Goal: Transaction & Acquisition: Purchase product/service

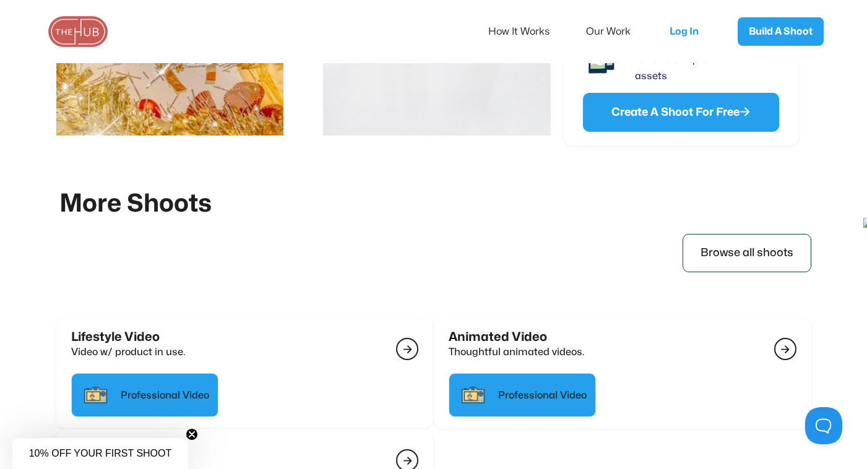
scroll to position [2779, 0]
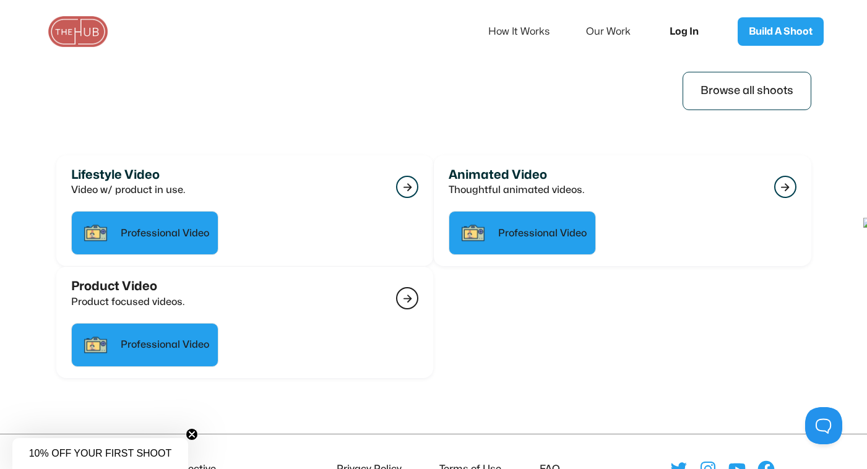
click at [671, 34] on link "Log In" at bounding box center [689, 31] width 62 height 41
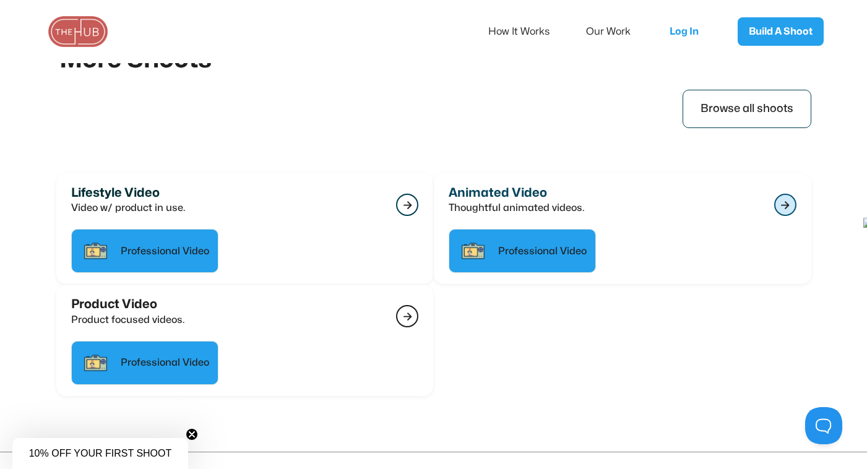
scroll to position [2626, 0]
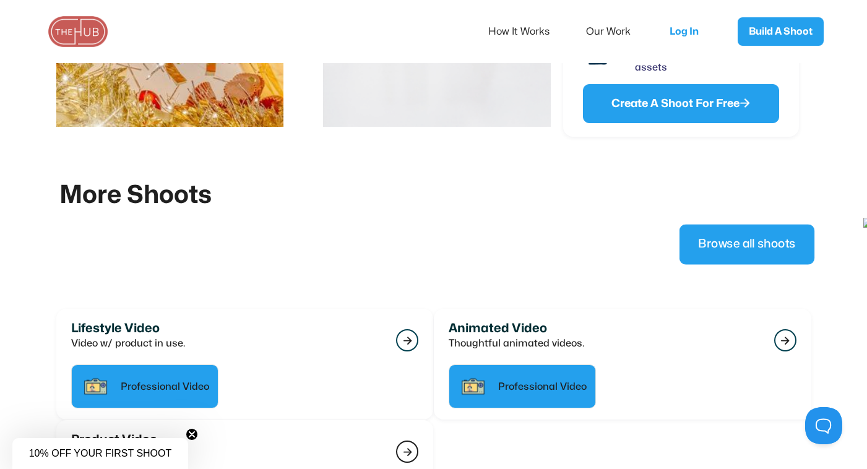
click at [701, 241] on link "Browse all shoots" at bounding box center [746, 245] width 135 height 40
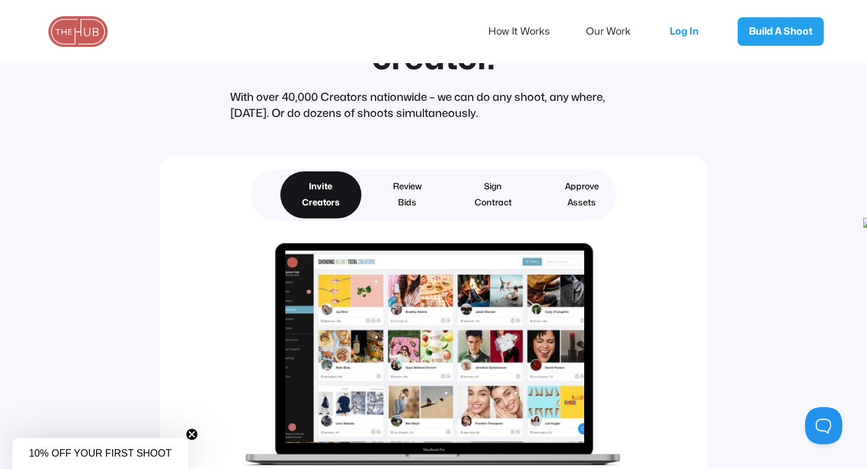
scroll to position [2901, 0]
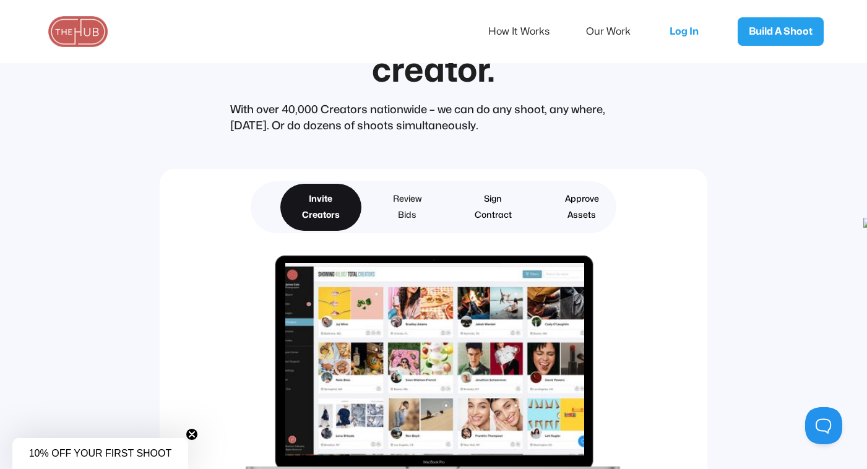
click at [404, 206] on div "Review Bids" at bounding box center [407, 207] width 28 height 32
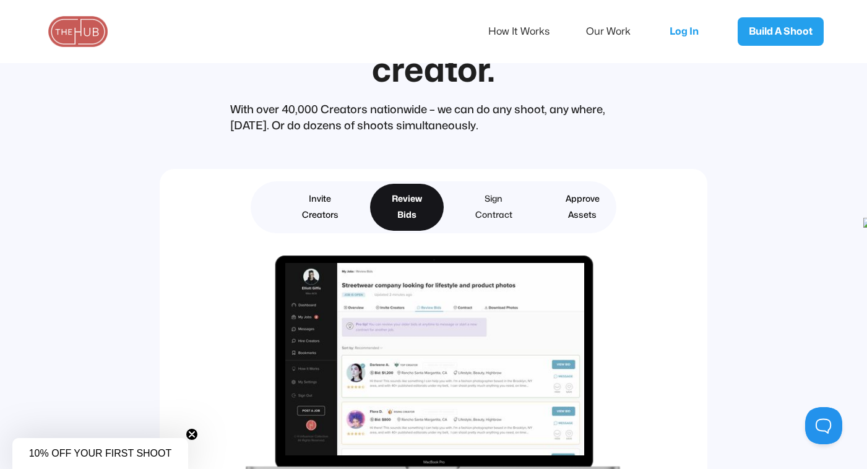
click at [473, 202] on link "Sign Contract" at bounding box center [494, 207] width 80 height 47
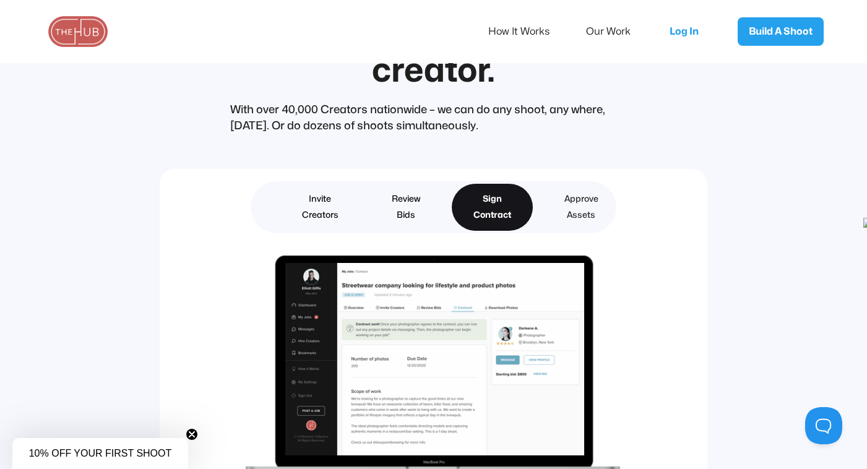
click at [555, 209] on link "Approve Assets" at bounding box center [581, 207] width 77 height 47
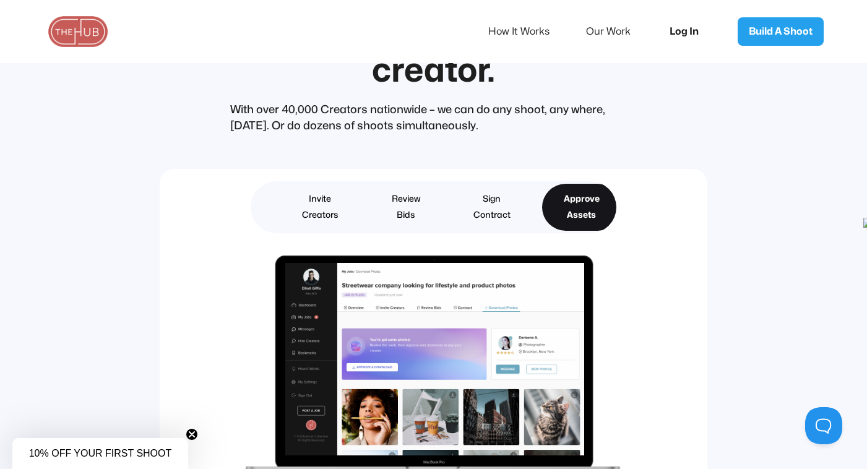
click at [671, 29] on link "Log In" at bounding box center [689, 31] width 62 height 41
click at [674, 30] on link "Log In" at bounding box center [689, 31] width 62 height 41
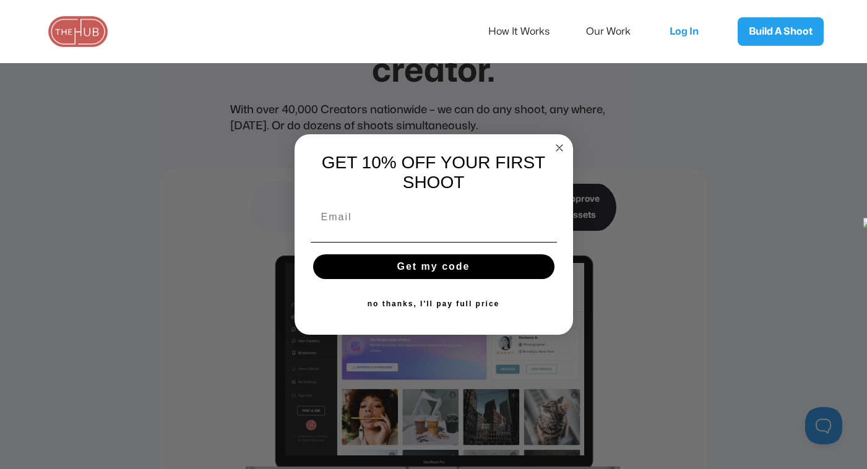
click at [541, 136] on form "GET 10% OFF YOUR FIRST SHOOT Get my code no thanks, I'll pay full price Submit" at bounding box center [434, 234] width 279 height 201
click at [556, 141] on circle "Close dialog" at bounding box center [559, 148] width 14 height 14
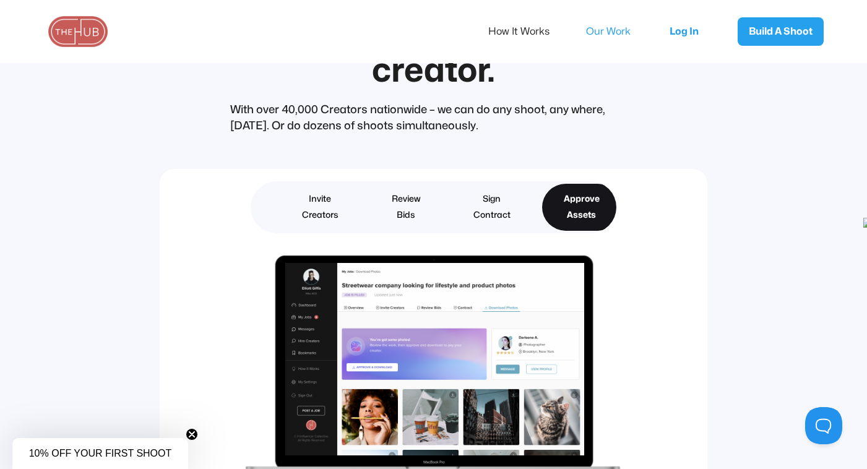
click at [592, 34] on link "Our Work" at bounding box center [616, 32] width 61 height 26
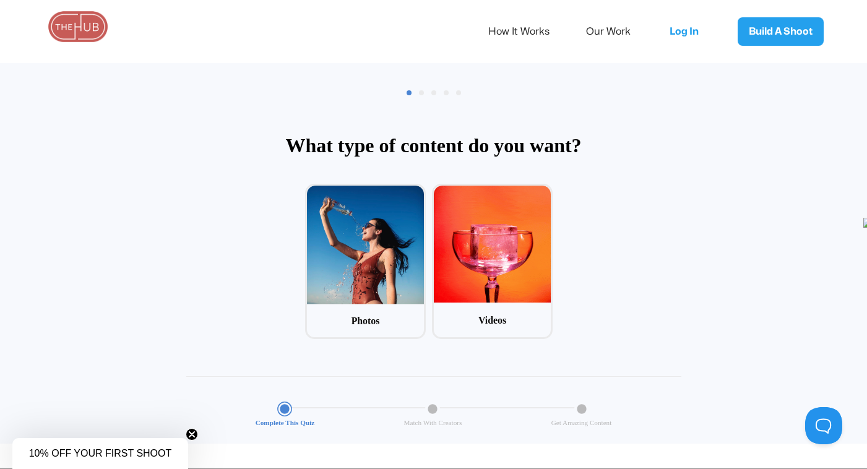
scroll to position [82, 0]
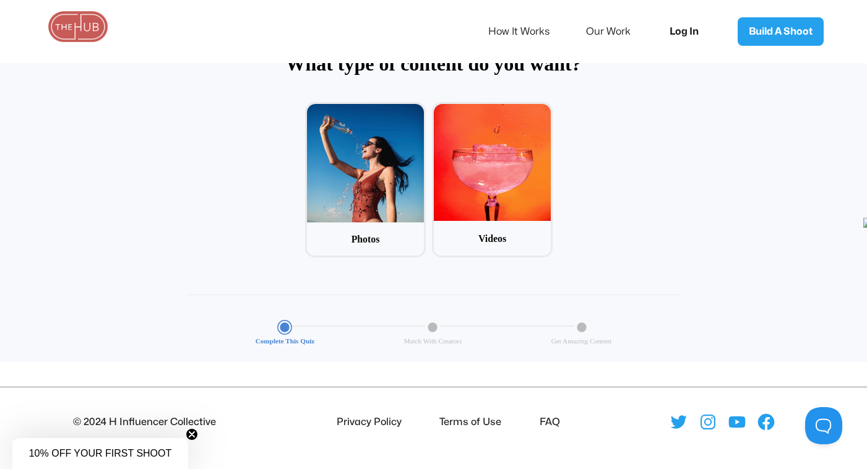
click at [671, 31] on link "Log In" at bounding box center [689, 31] width 62 height 41
click at [540, 35] on link "How It Works" at bounding box center [528, 32] width 78 height 26
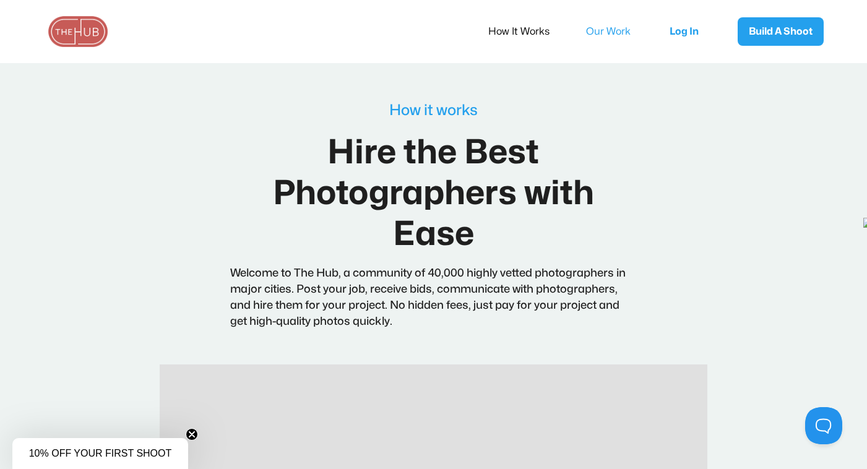
click at [586, 30] on link "Our Work" at bounding box center [616, 32] width 61 height 26
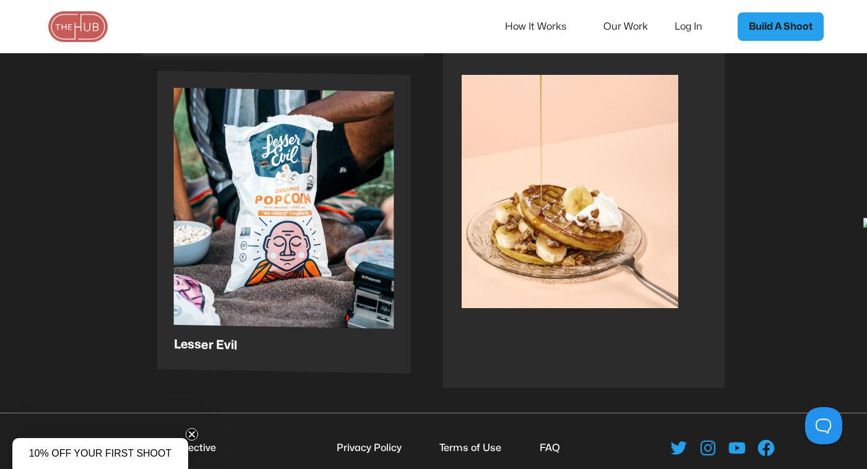
scroll to position [2091, 0]
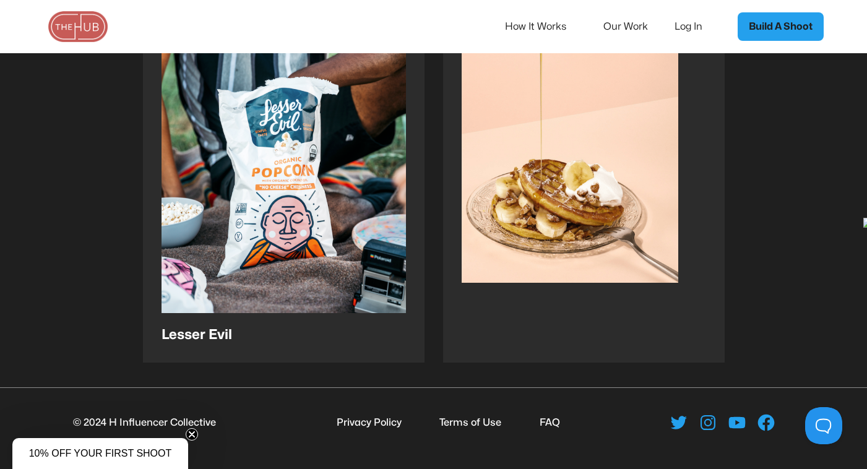
click at [189, 434] on circle "Close teaser" at bounding box center [192, 435] width 12 height 12
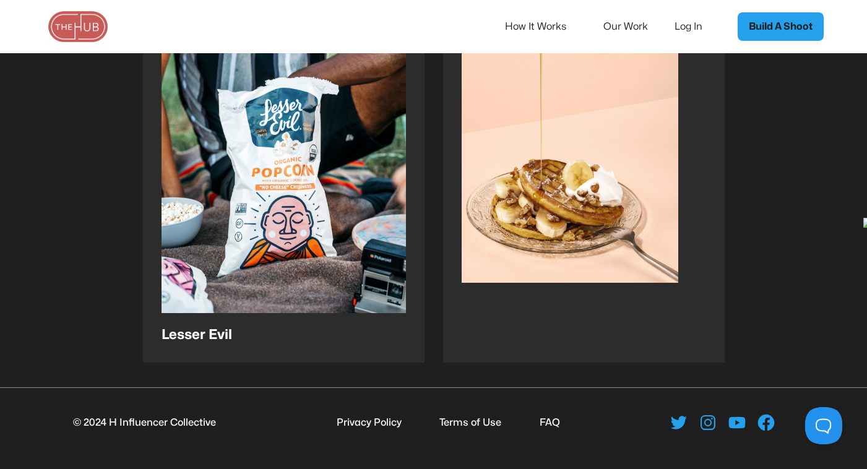
click at [550, 419] on li "FAQ" at bounding box center [547, 423] width 25 height 16
click at [474, 424] on li "Terms of Use" at bounding box center [468, 423] width 67 height 16
click at [371, 420] on li "Privacy Policy" at bounding box center [367, 423] width 70 height 16
click at [766, 422] on icon at bounding box center [767, 423] width 20 height 20
click at [757, 417] on icon at bounding box center [767, 423] width 20 height 20
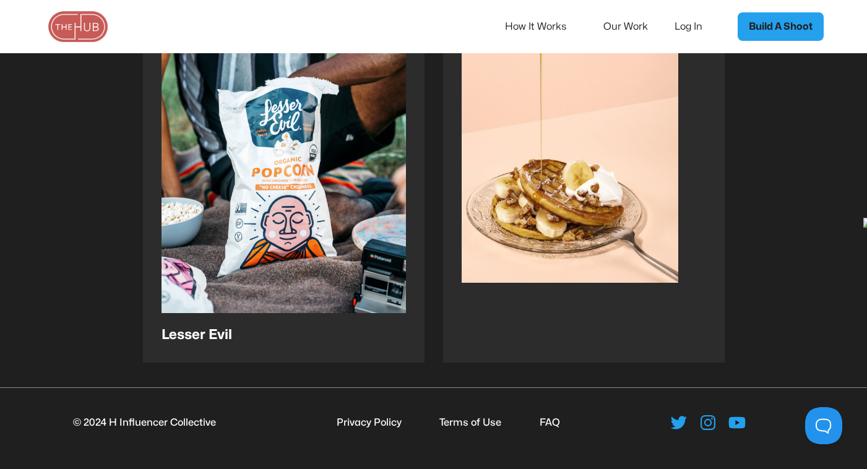
click at [757, 417] on icon at bounding box center [767, 423] width 20 height 20
click at [732, 420] on icon at bounding box center [737, 423] width 17 height 12
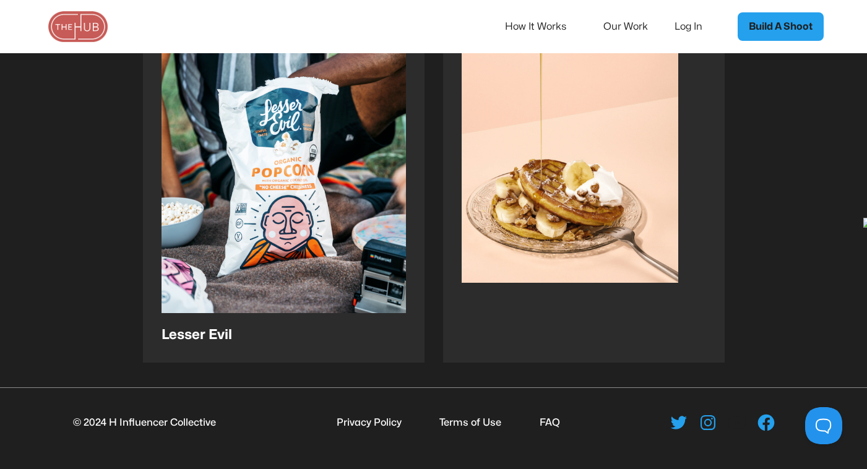
click at [732, 420] on icon at bounding box center [737, 423] width 17 height 12
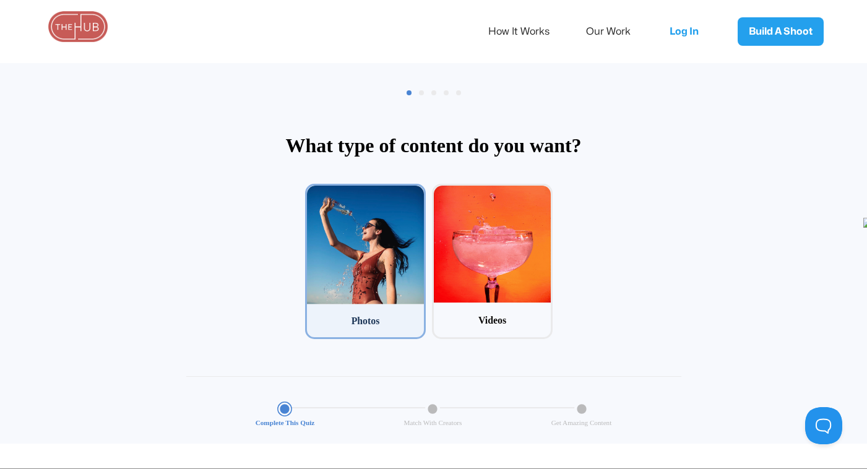
click at [382, 247] on div at bounding box center [365, 245] width 117 height 119
click at [313, 192] on input "1 Photos" at bounding box center [309, 188] width 8 height 8
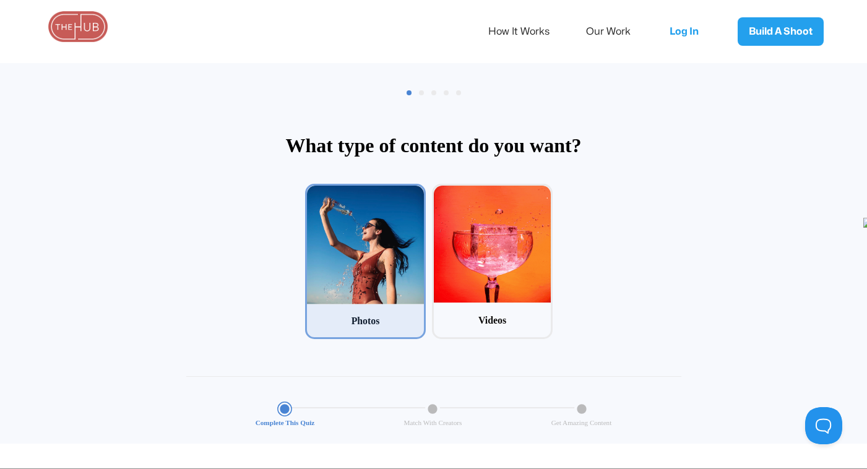
scroll to position [59, 0]
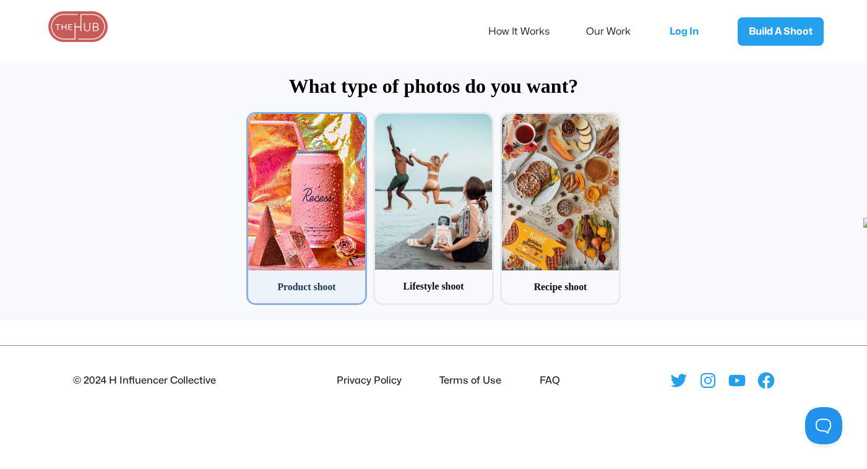
click at [345, 223] on div at bounding box center [306, 192] width 117 height 156
click at [254, 120] on input "1 Product shoot" at bounding box center [250, 116] width 8 height 8
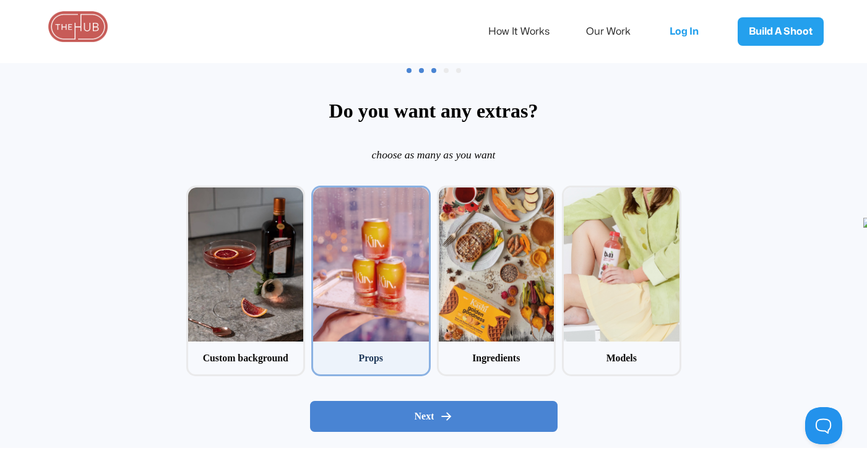
click at [339, 237] on div at bounding box center [371, 265] width 116 height 154
click at [319, 194] on input "2 Props" at bounding box center [315, 190] width 8 height 8
click at [339, 237] on div at bounding box center [371, 265] width 116 height 154
click at [319, 194] on input "2 Props" at bounding box center [315, 190] width 8 height 8
click at [373, 277] on div at bounding box center [371, 265] width 116 height 154
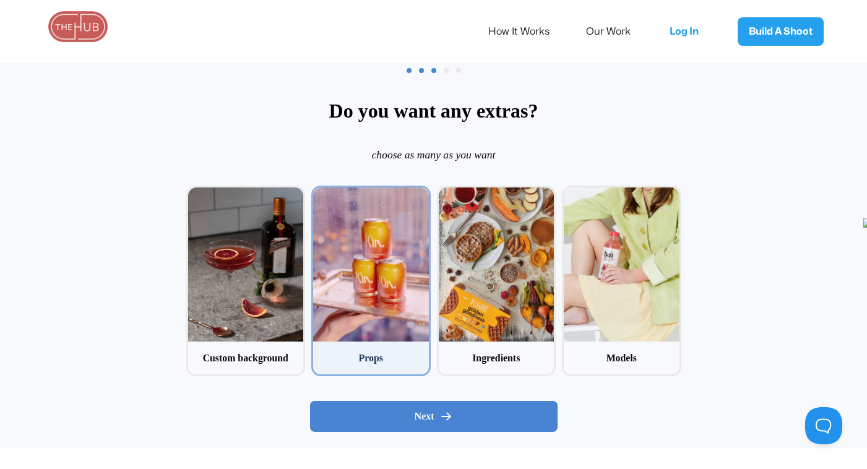
click at [319, 194] on input "2 Props" at bounding box center [315, 190] width 8 height 8
click at [367, 362] on div "Props" at bounding box center [371, 358] width 116 height 14
click at [319, 194] on input "2 Props" at bounding box center [315, 190] width 8 height 8
click at [367, 362] on div "Props" at bounding box center [371, 358] width 116 height 14
click at [319, 194] on input "2 Props" at bounding box center [315, 190] width 8 height 8
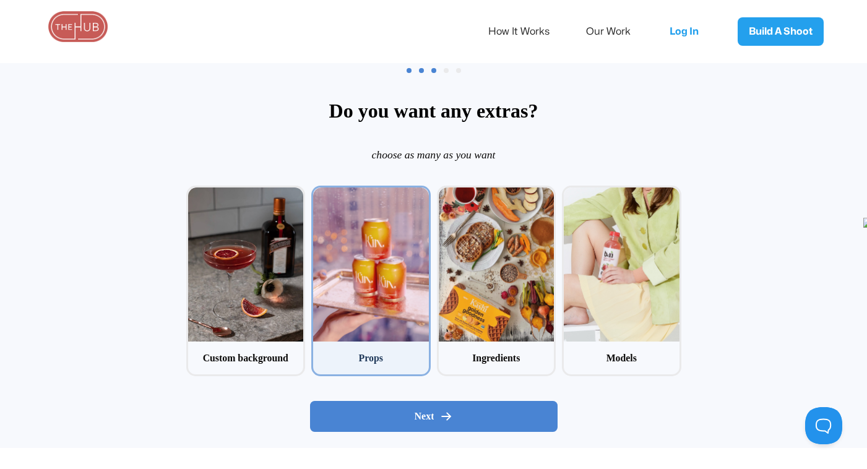
checkbox input "true"
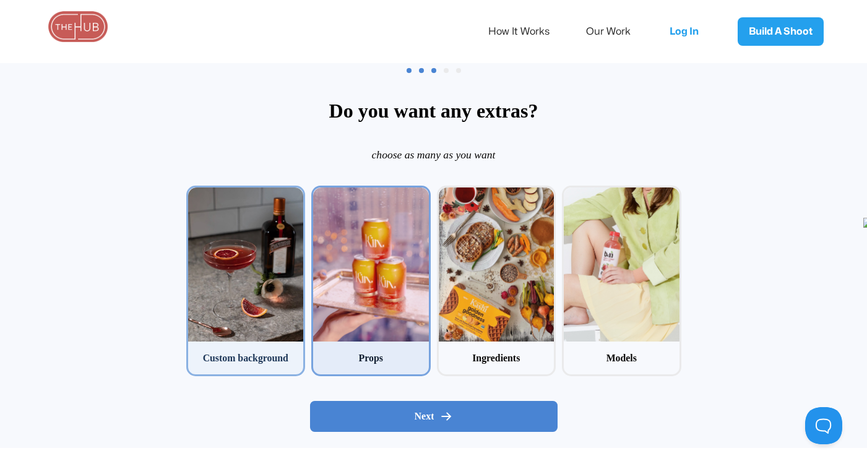
click at [272, 357] on div "Custom background" at bounding box center [246, 358] width 116 height 14
click at [194, 194] on input "1 Custom background" at bounding box center [190, 190] width 8 height 8
click at [272, 357] on div "Custom background" at bounding box center [246, 358] width 116 height 14
click at [194, 194] on input "1 Custom background" at bounding box center [190, 190] width 8 height 8
checkbox input "false"
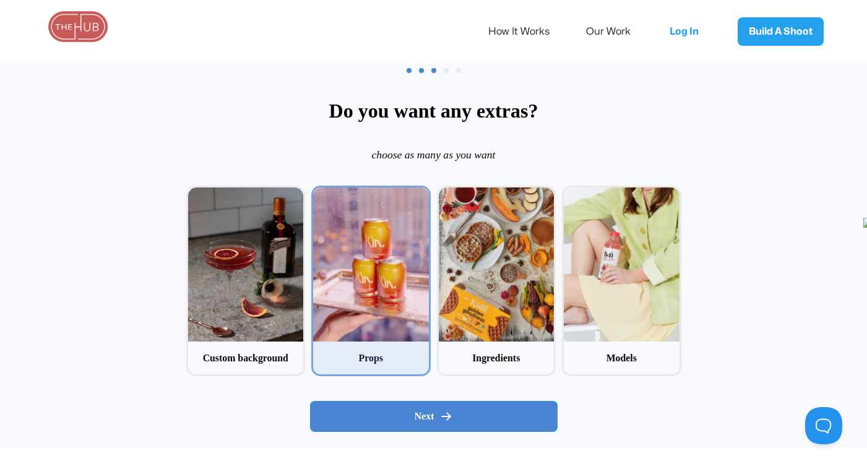
click at [466, 399] on div "Next" at bounding box center [434, 417] width 248 height 56
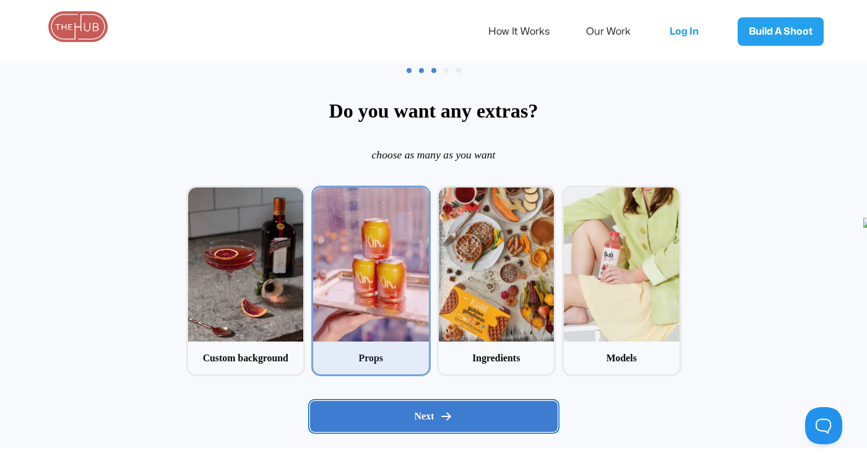
click at [464, 417] on div "Next" at bounding box center [434, 416] width 227 height 12
radio input "false"
radio input "true"
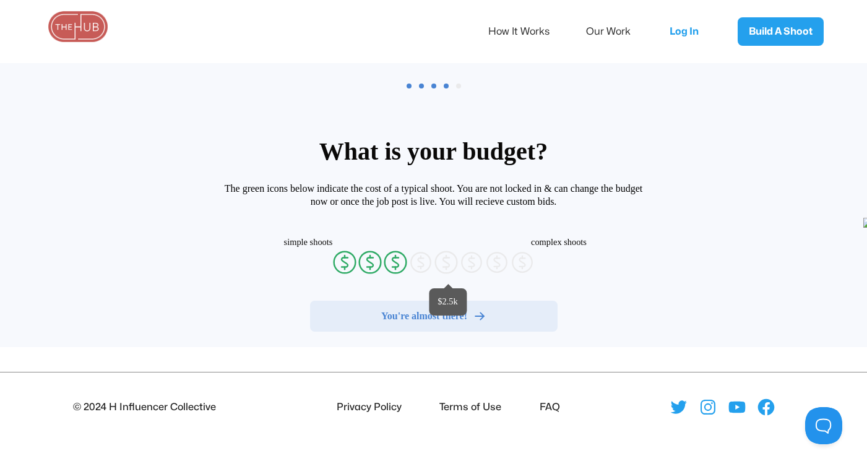
radio input "false"
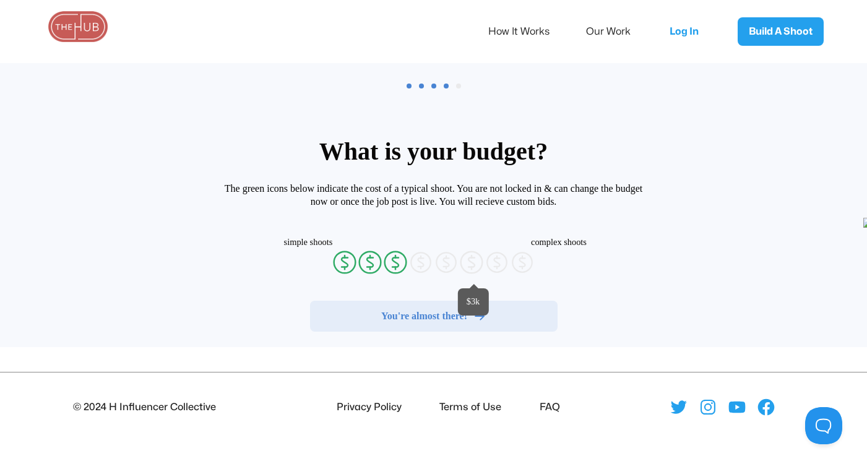
radio input "false"
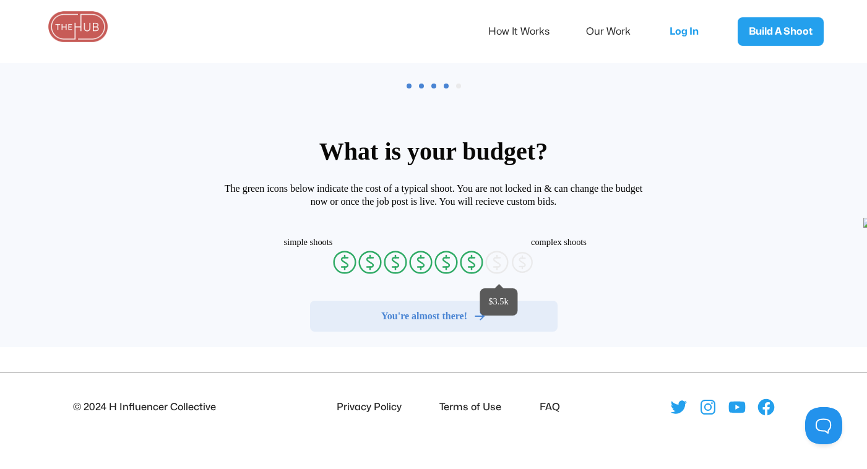
radio input "false"
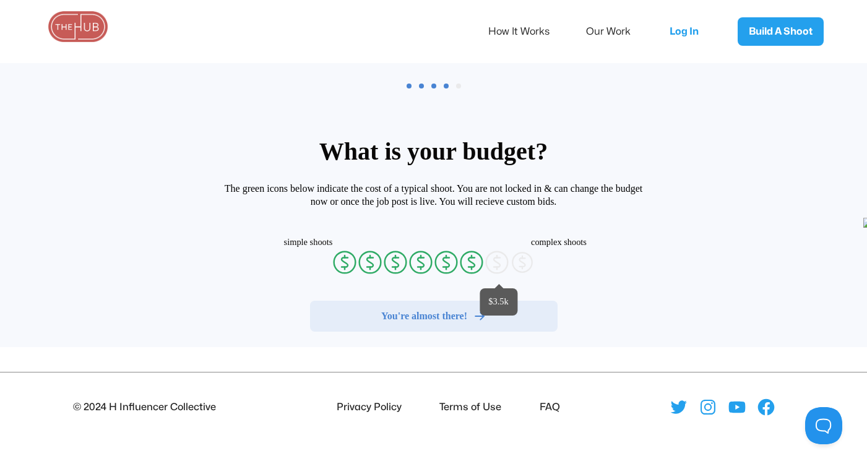
radio input "false"
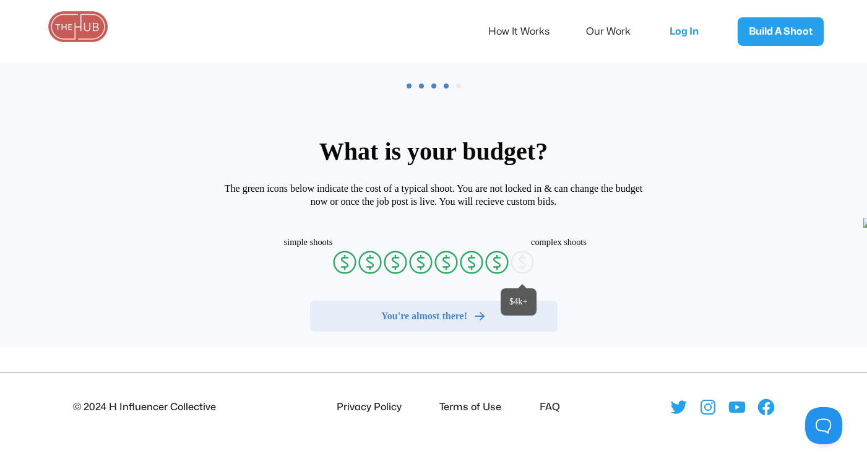
radio input "false"
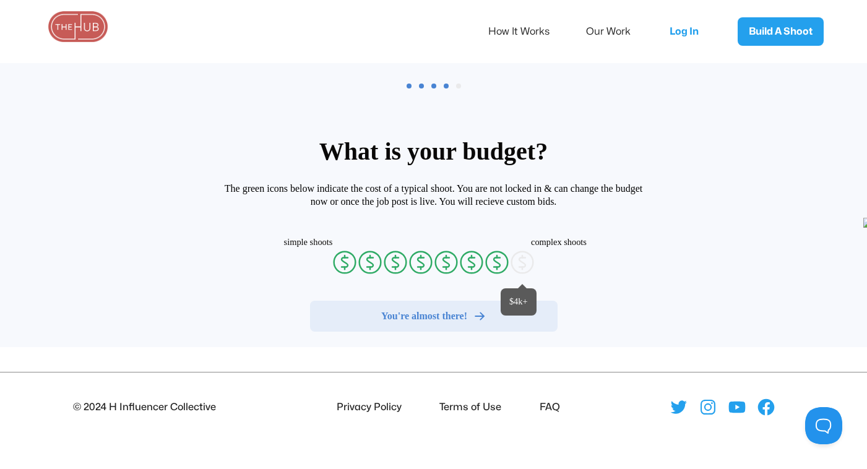
radio input "false"
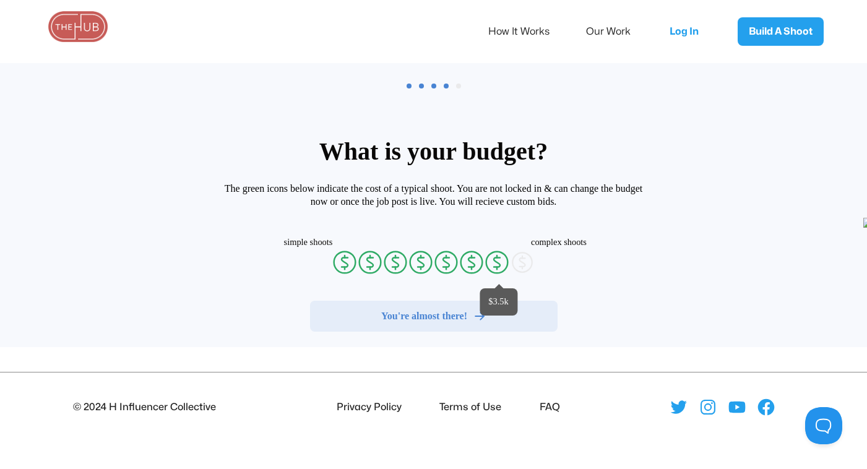
radio input "false"
click at [492, 260] on icon "currency-dollar-circle" at bounding box center [497, 262] width 25 height 25
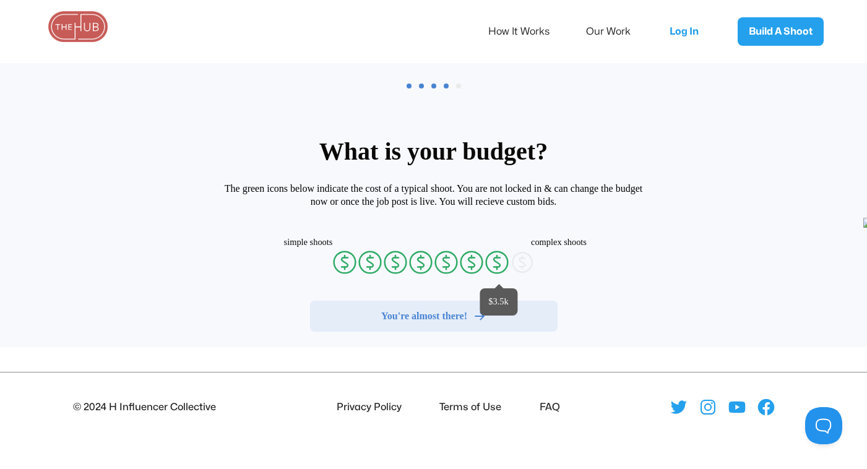
radio input "true"
radio input "false"
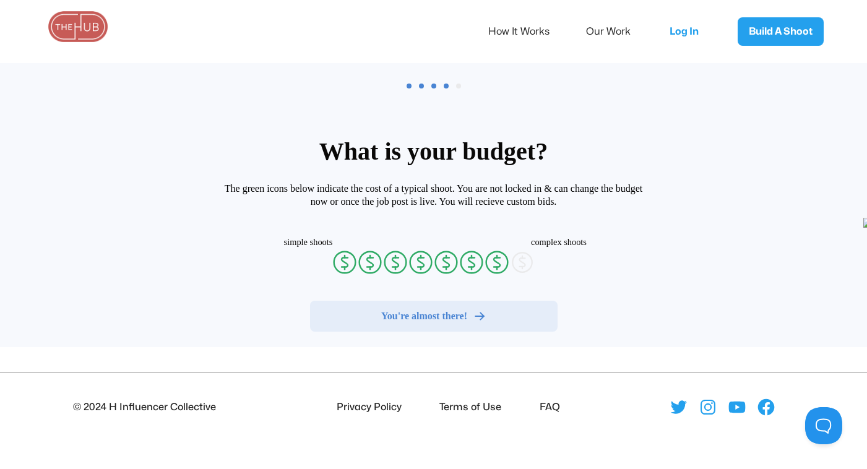
radio input "false"
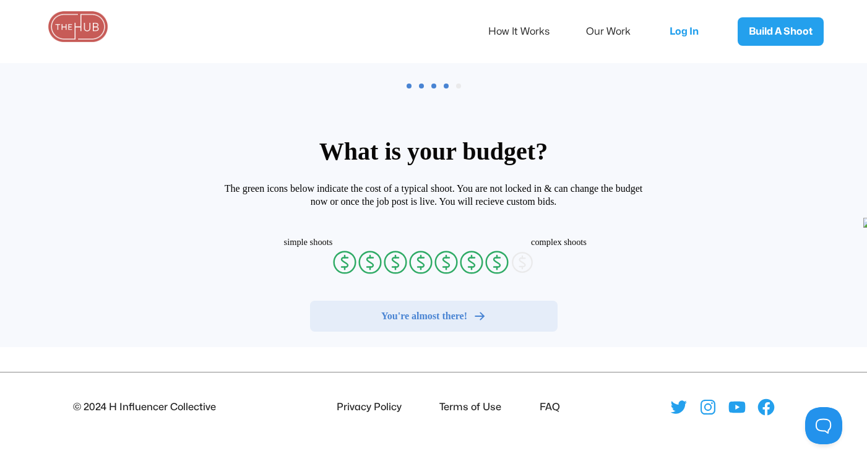
radio input "false"
click at [495, 319] on div "You're almost there!" at bounding box center [434, 316] width 227 height 12
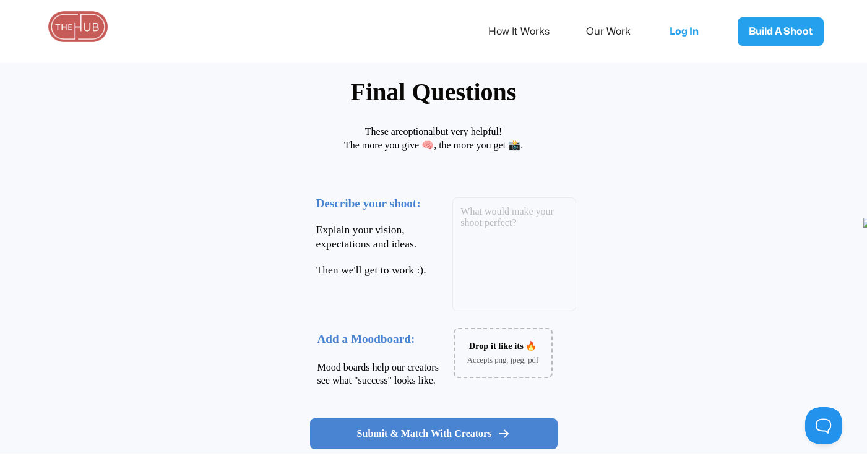
scroll to position [180, 0]
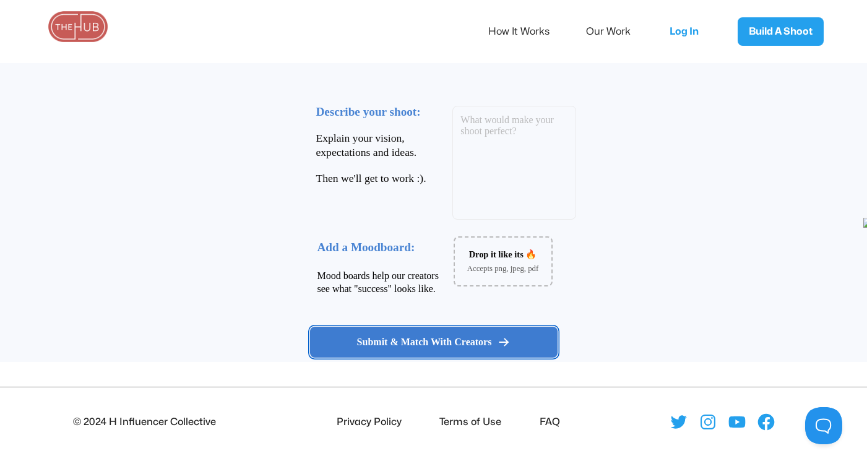
click at [498, 342] on icon at bounding box center [504, 342] width 12 height 12
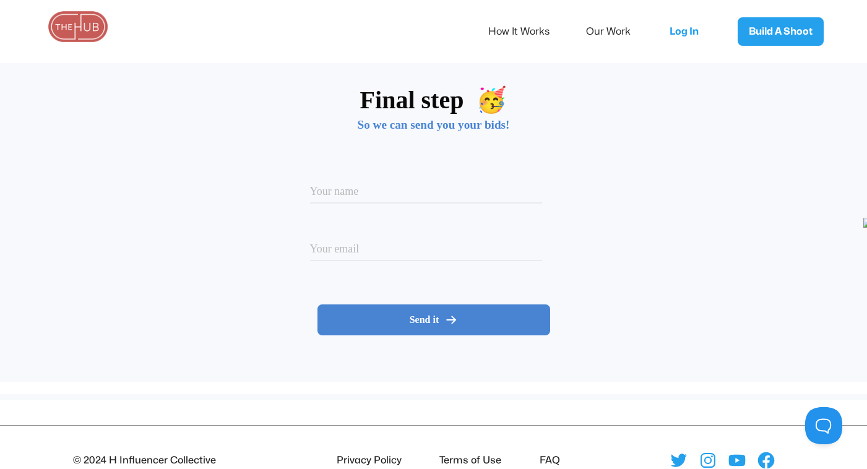
click at [92, 24] on img at bounding box center [78, 26] width 62 height 31
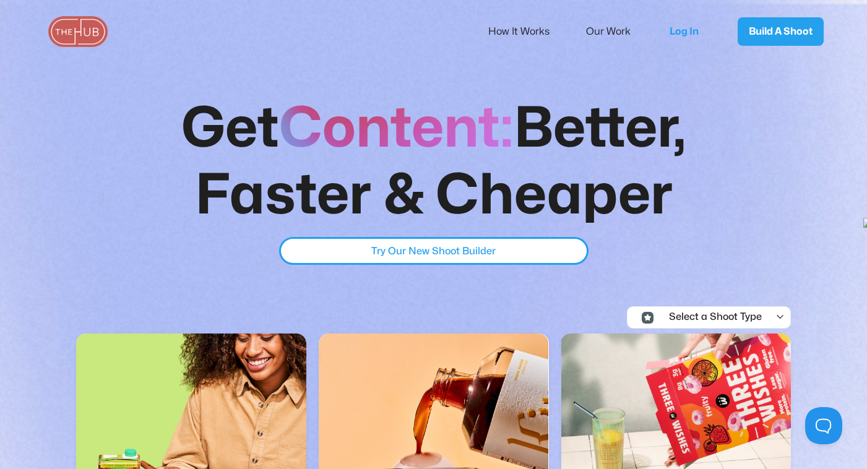
click at [742, 318] on div "Select a Shoot Type" at bounding box center [710, 317] width 103 height 11
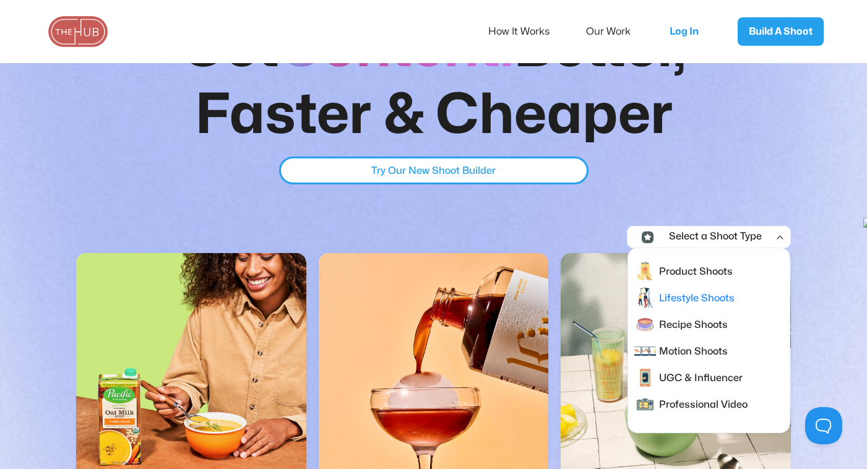
scroll to position [85, 0]
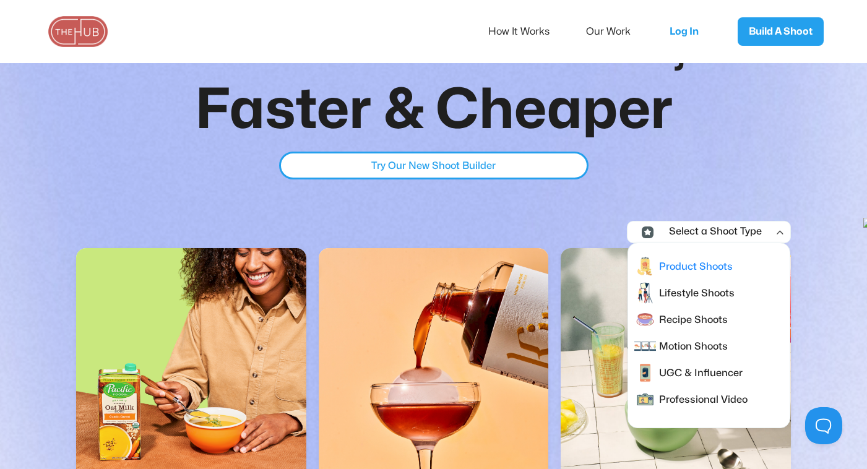
click at [699, 272] on div "Product Shoots" at bounding box center [696, 267] width 74 height 16
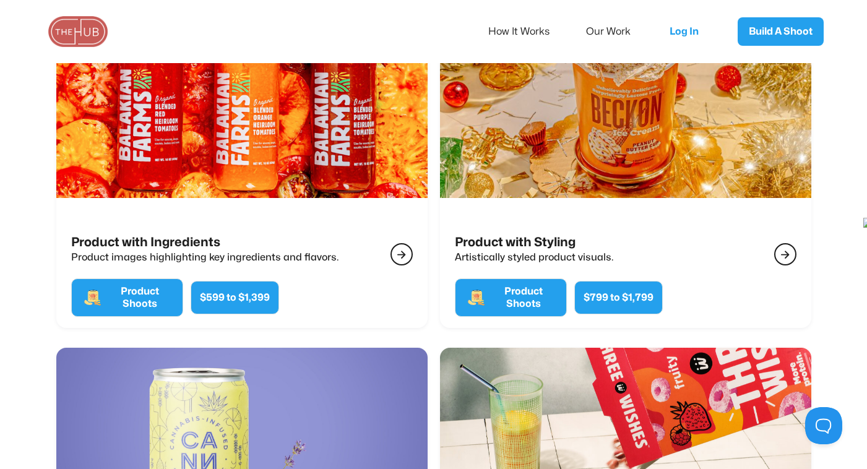
scroll to position [297, 0]
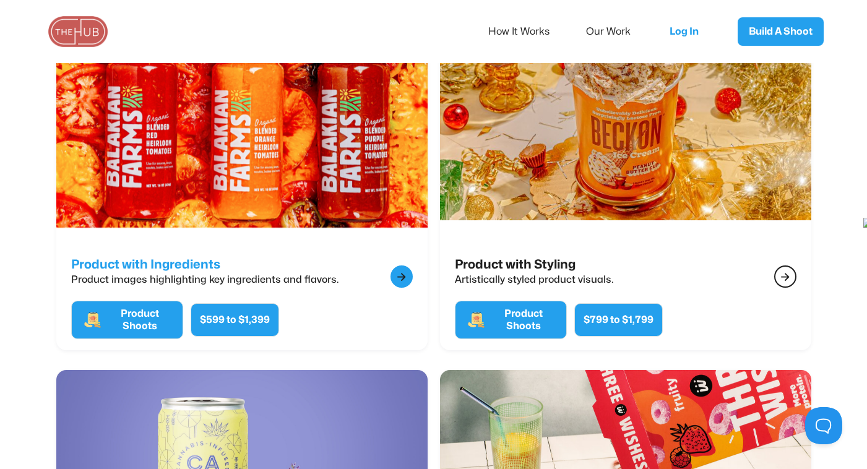
click at [392, 277] on div "" at bounding box center [402, 277] width 22 height 22
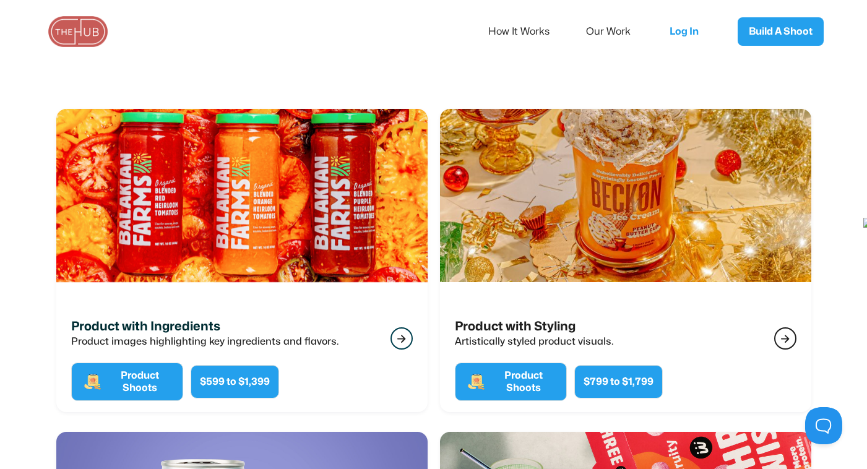
scroll to position [305, 0]
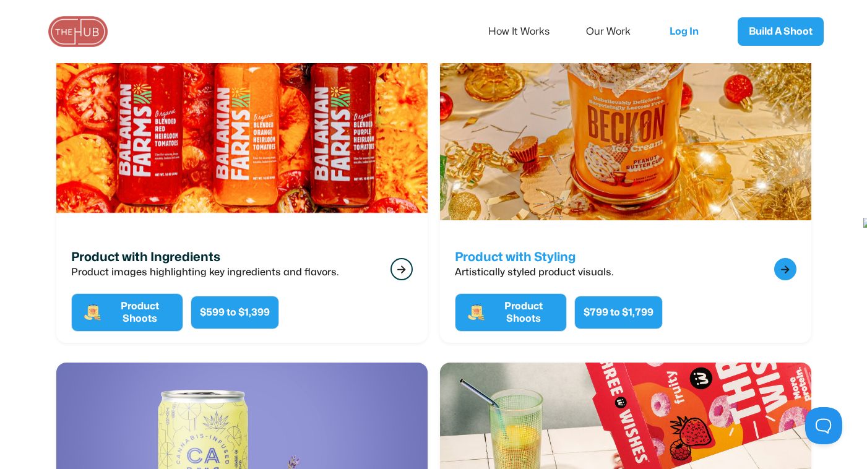
click at [466, 248] on link "Product with Styling Artistically styled product visuals.  Product Shoots $799…" at bounding box center [625, 191] width 371 height 303
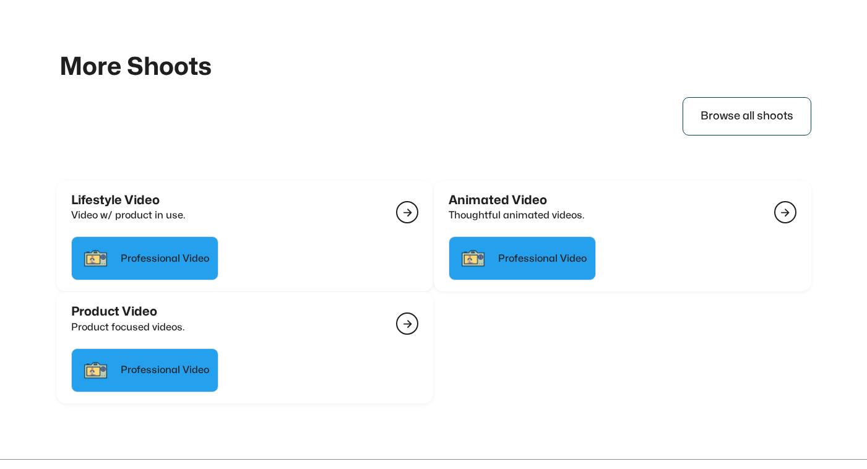
scroll to position [2826, 0]
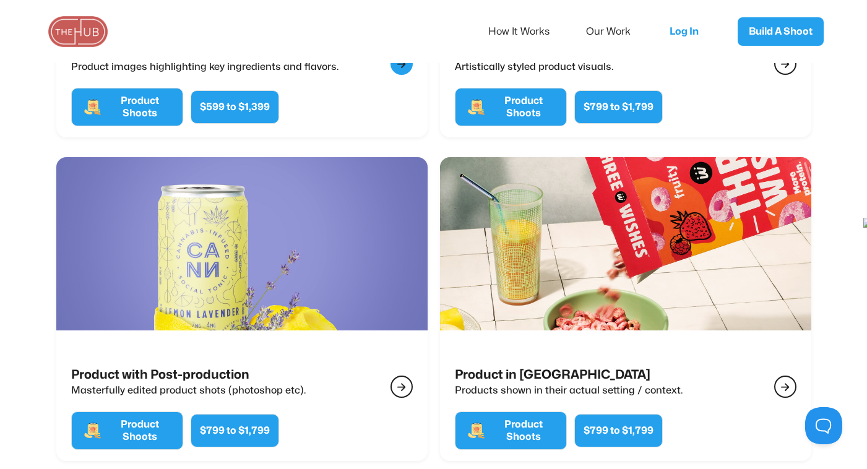
scroll to position [599, 0]
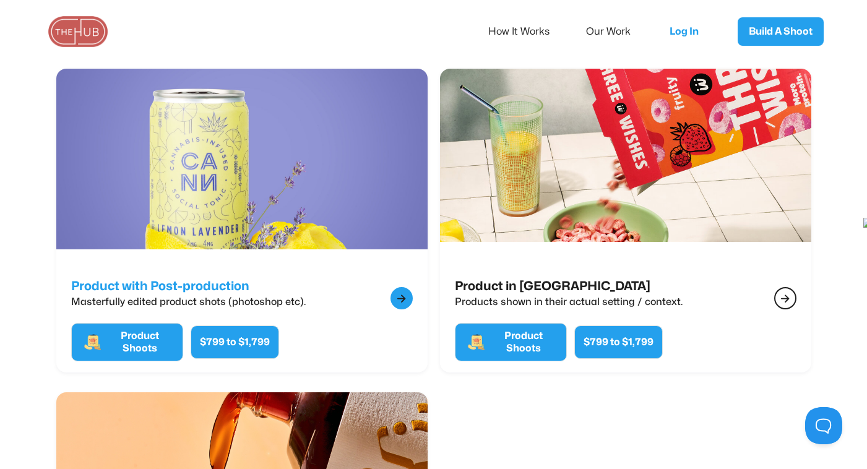
click at [313, 280] on div "Product with Post-production Masterfully edited product shots (photoshop etc). " at bounding box center [242, 299] width 342 height 40
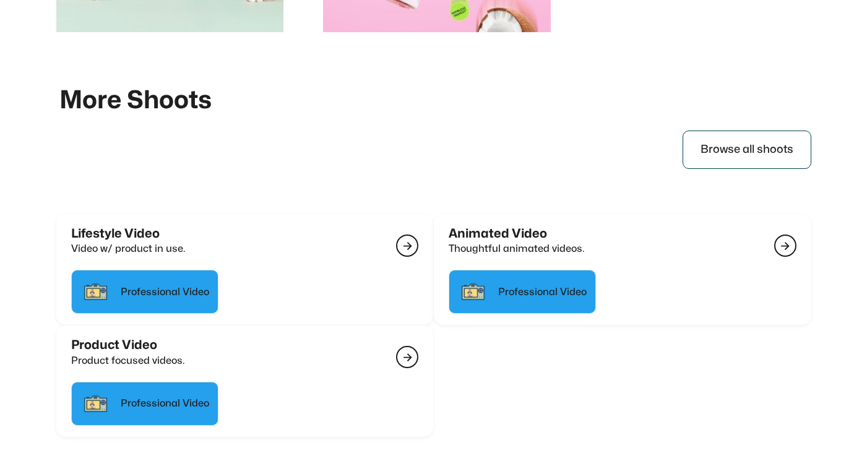
scroll to position [2859, 0]
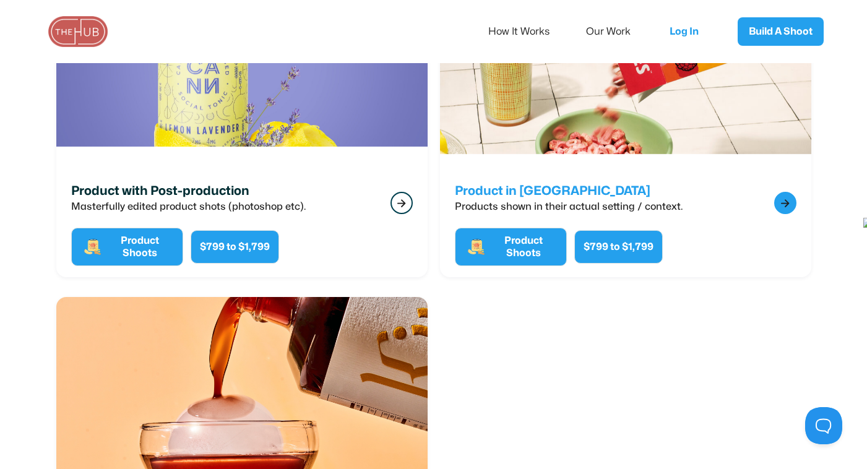
click at [509, 183] on link "Product in Situ Products shown in their actual setting / context.  Product Sho…" at bounding box center [625, 124] width 371 height 303
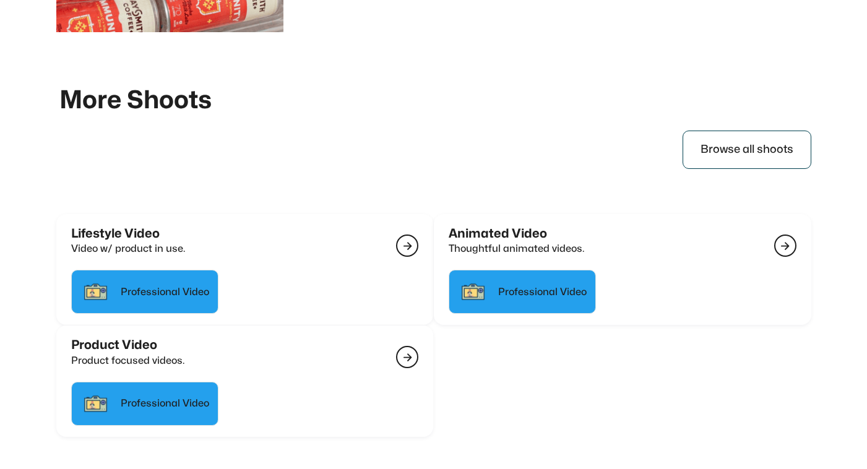
scroll to position [2826, 0]
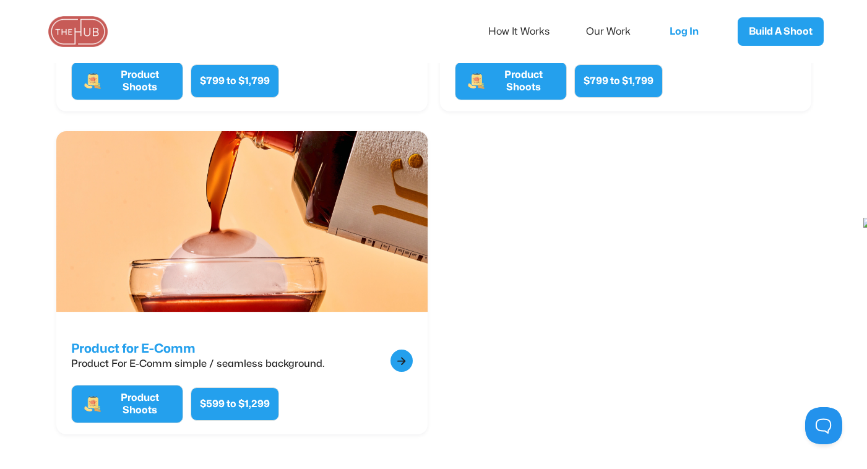
scroll to position [861, 0]
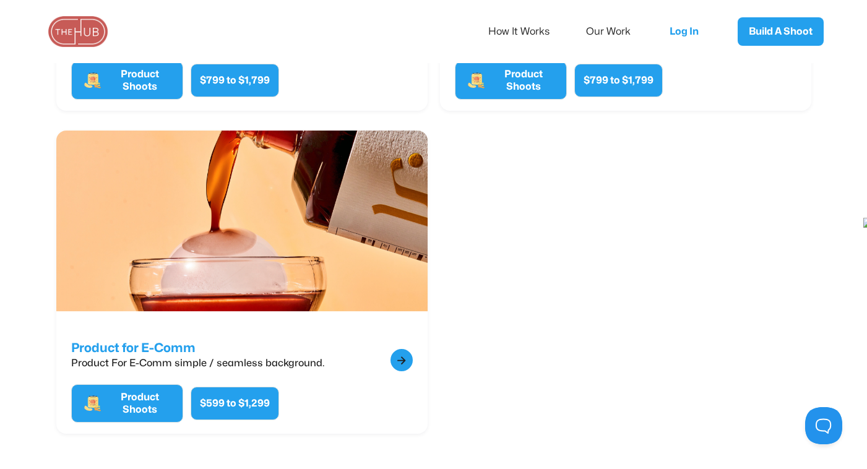
click at [300, 341] on h2 "Product for E-Comm" at bounding box center [197, 348] width 253 height 14
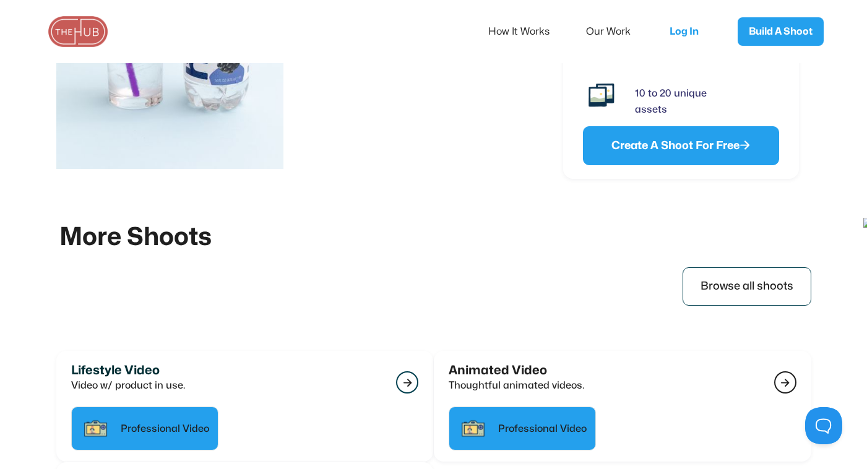
scroll to position [2994, 0]
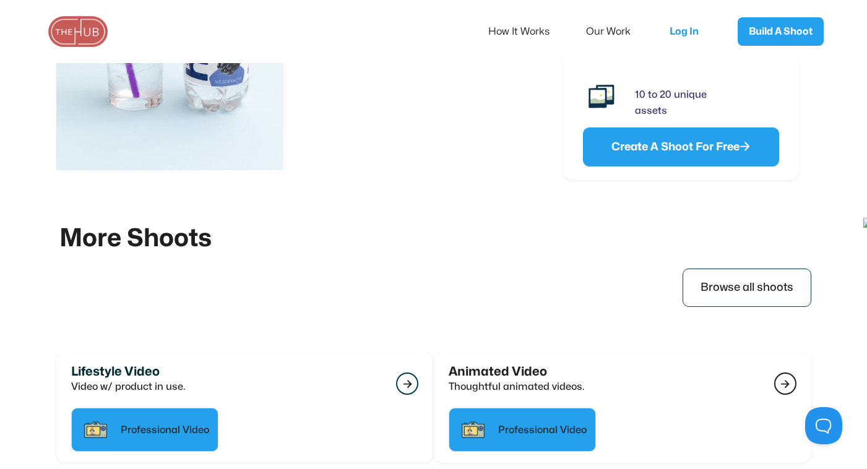
click at [130, 241] on h2 "More Shoots" at bounding box center [435, 239] width 752 height 30
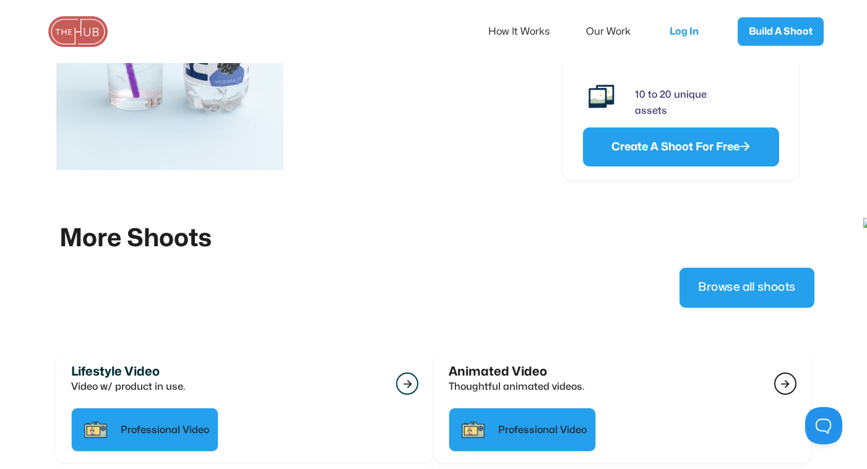
click at [720, 299] on link "Browse all shoots" at bounding box center [746, 288] width 135 height 40
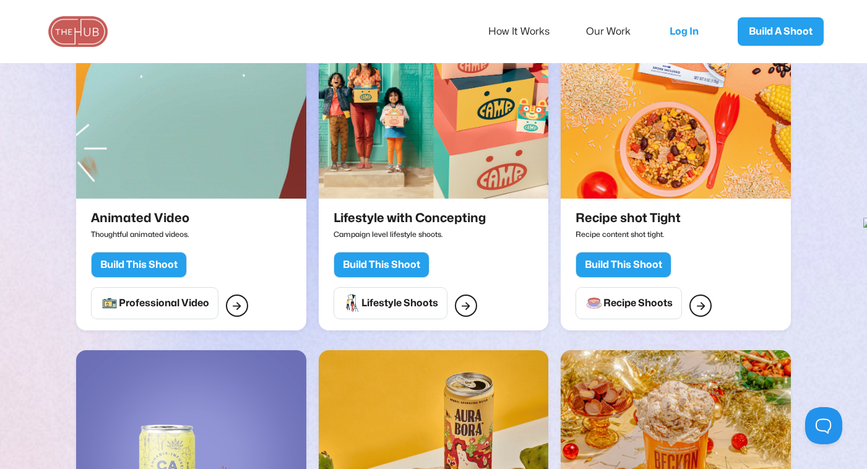
scroll to position [815, 0]
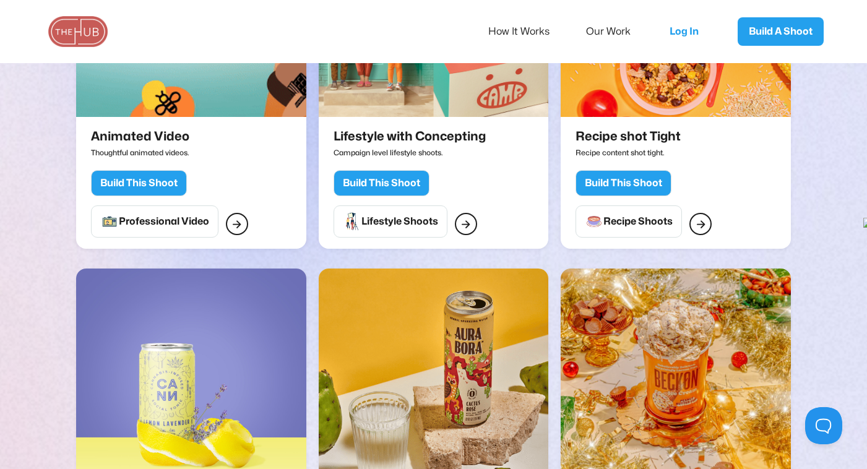
click at [367, 126] on link at bounding box center [434, 11] width 230 height 235
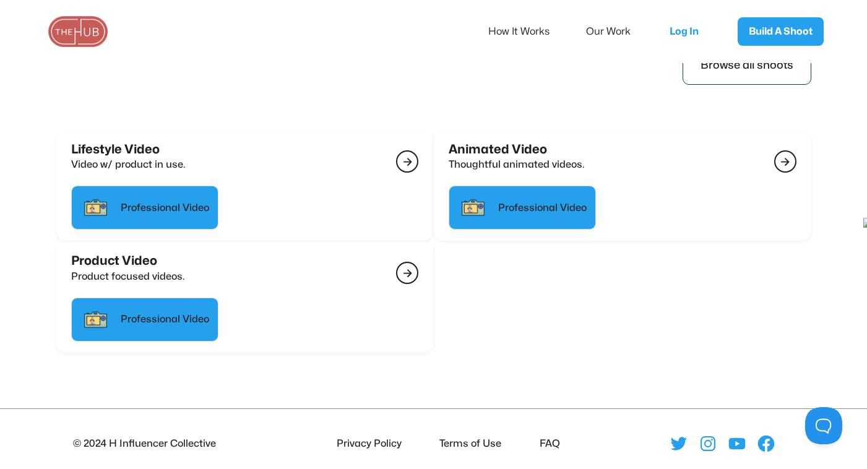
scroll to position [2431, 0]
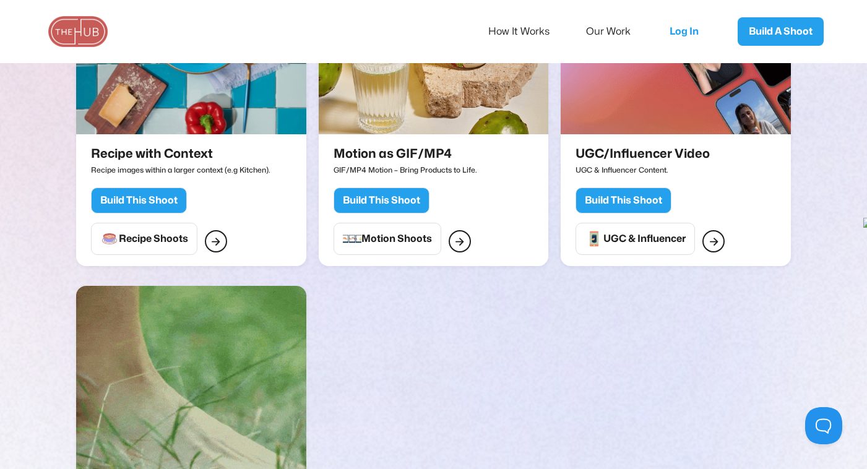
scroll to position [1757, 0]
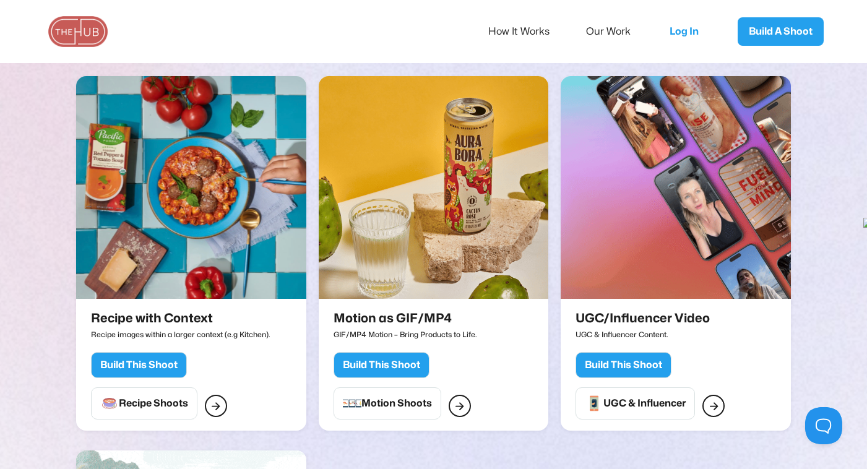
click at [182, 326] on p "Recipe images within a larger context (e.g Kitchen)." at bounding box center [181, 334] width 180 height 17
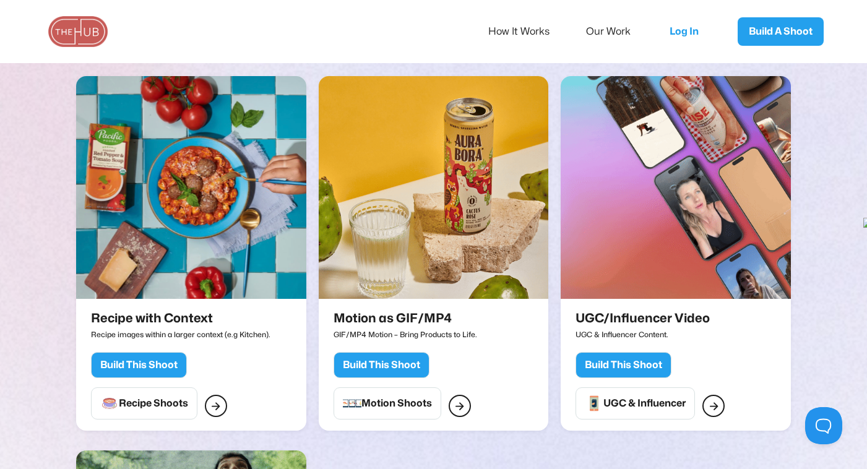
click at [141, 359] on div "Build This Shoot" at bounding box center [138, 365] width 77 height 12
